Goal: Task Accomplishment & Management: Manage account settings

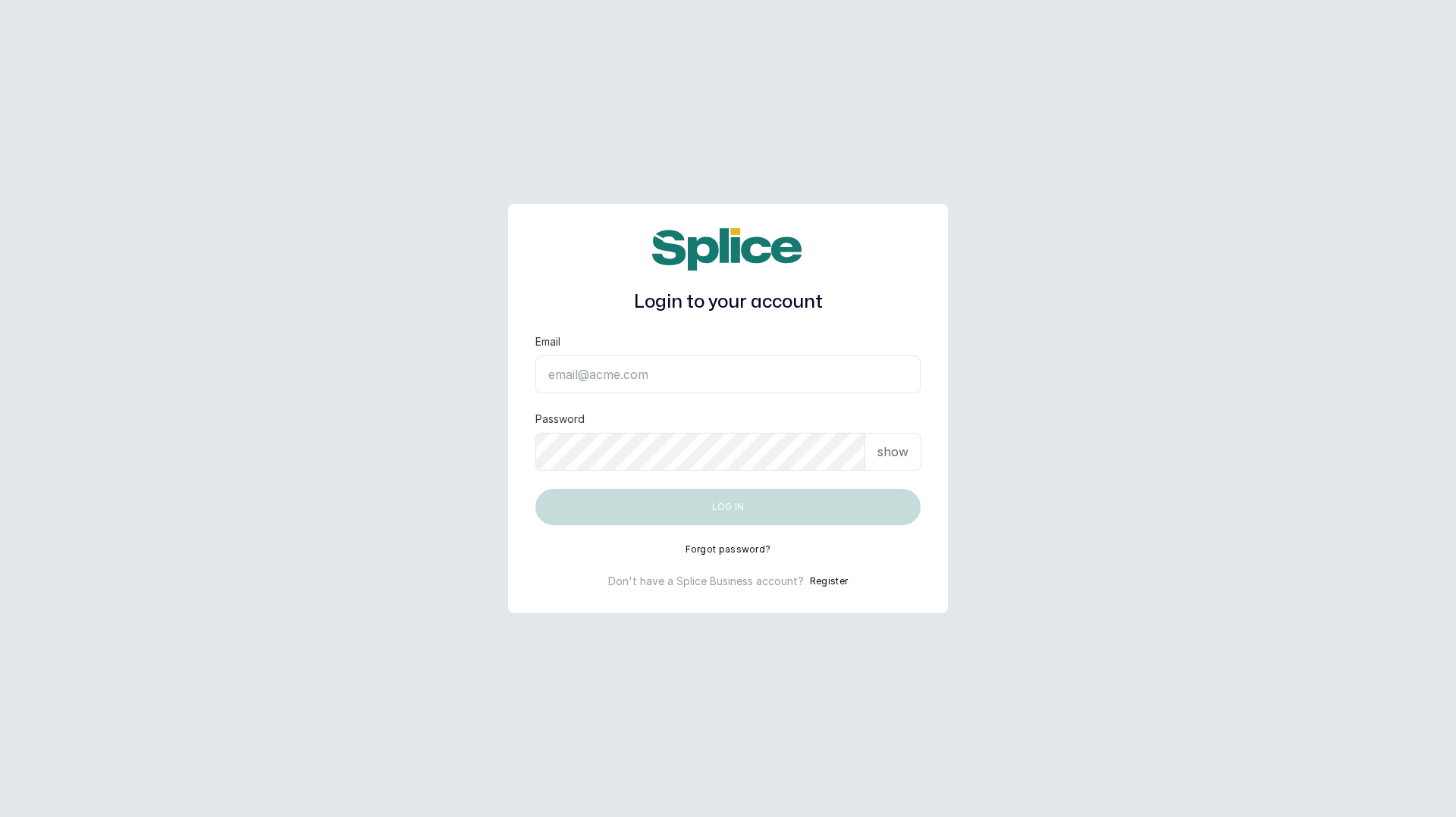
click at [627, 368] on input "Email" at bounding box center [728, 374] width 385 height 38
type input "layo@withsplice.com"
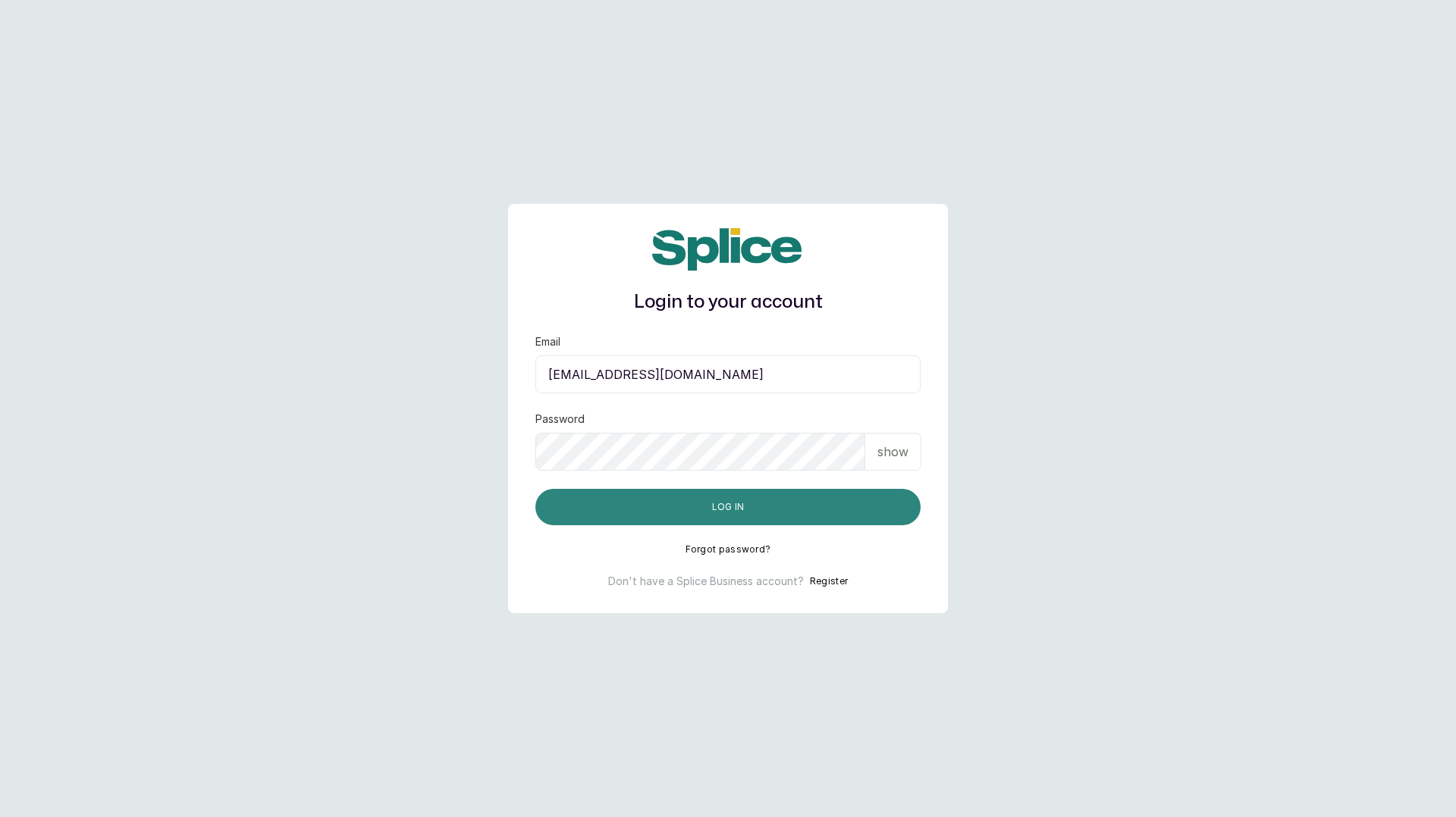
click at [693, 517] on button "Log in" at bounding box center [728, 507] width 385 height 36
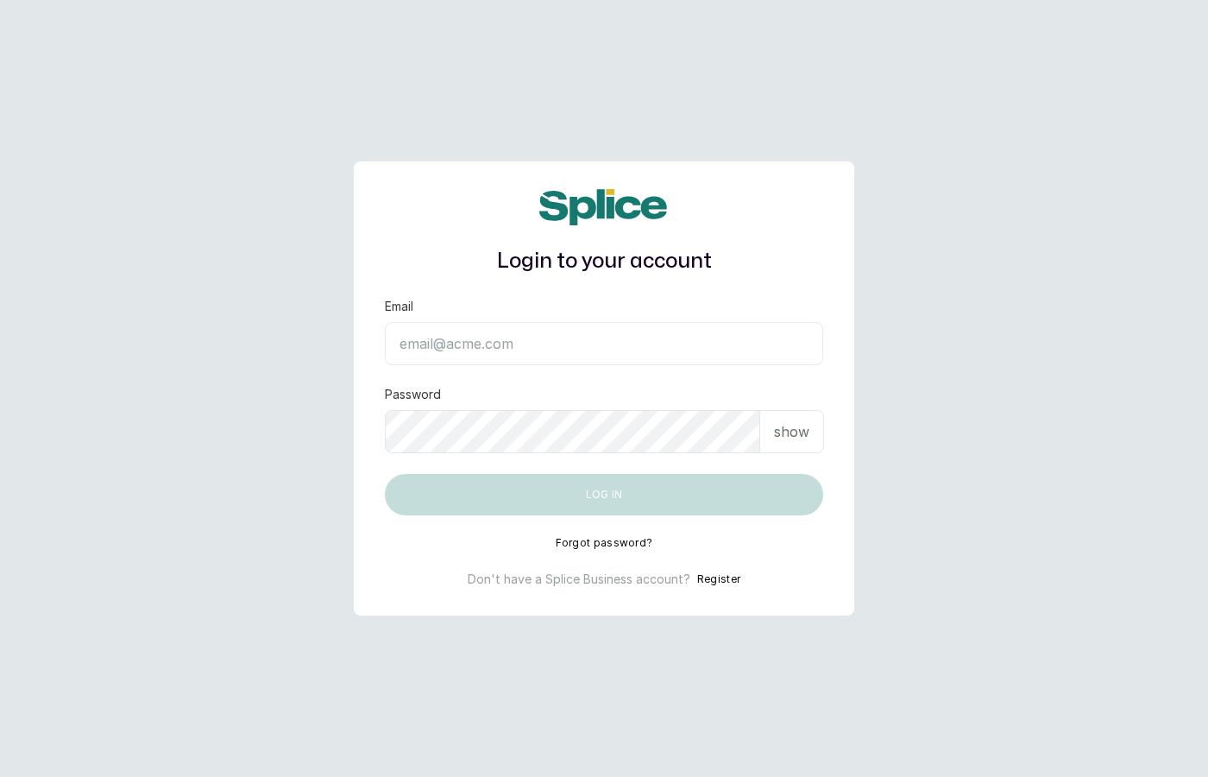
type input "[EMAIL_ADDRESS][DOMAIN_NAME]"
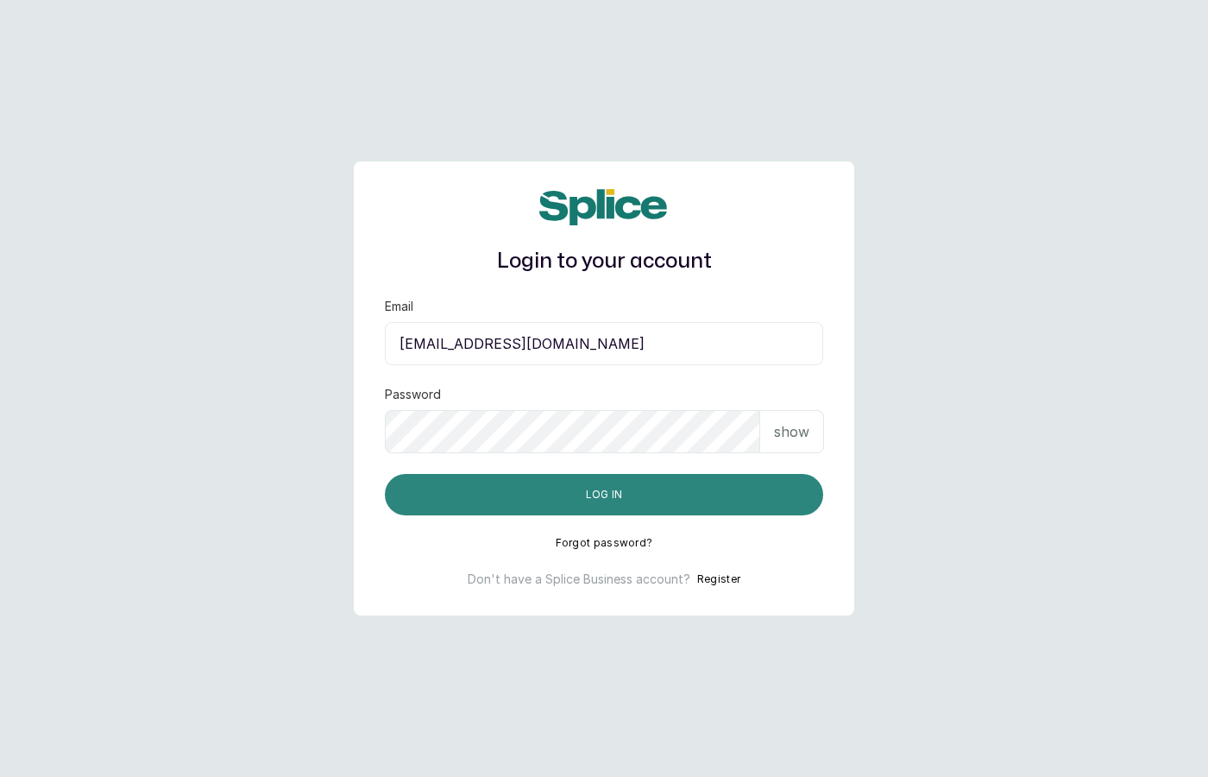
click at [598, 495] on button "Log in" at bounding box center [604, 494] width 438 height 41
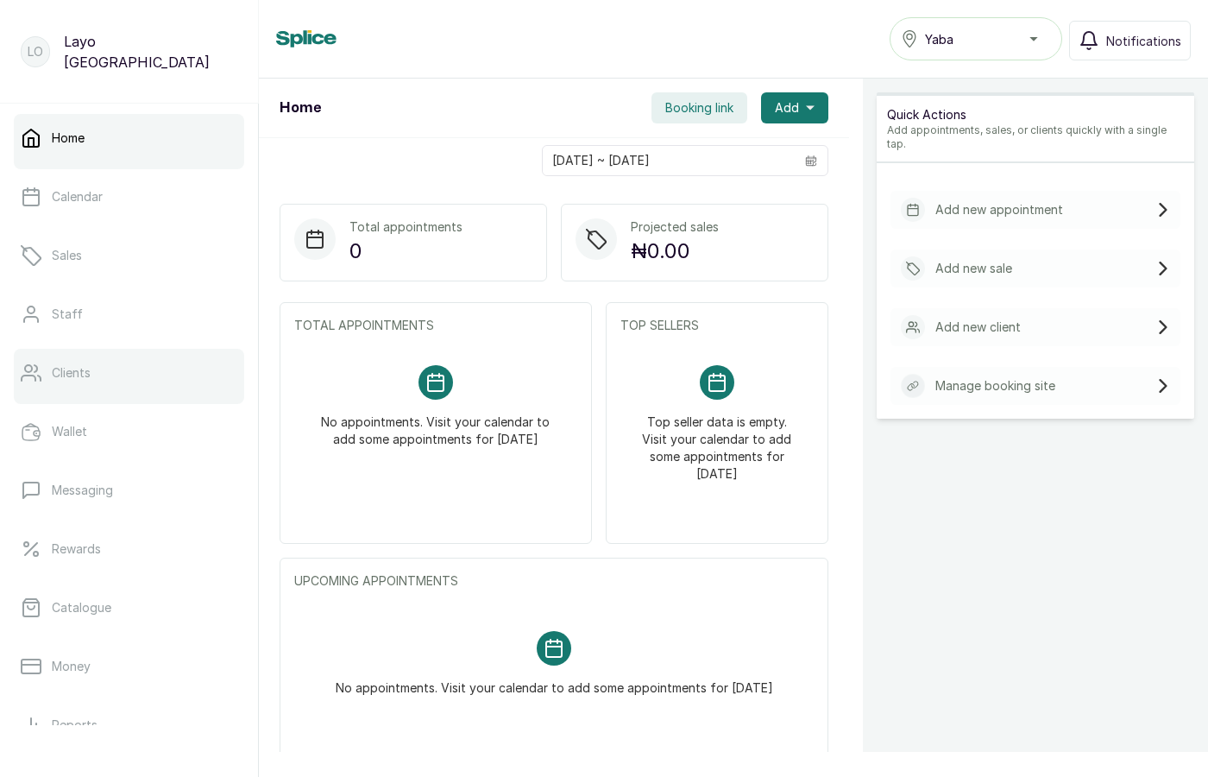
click at [99, 373] on link "Clients" at bounding box center [129, 373] width 230 height 48
